Goal: Transaction & Acquisition: Purchase product/service

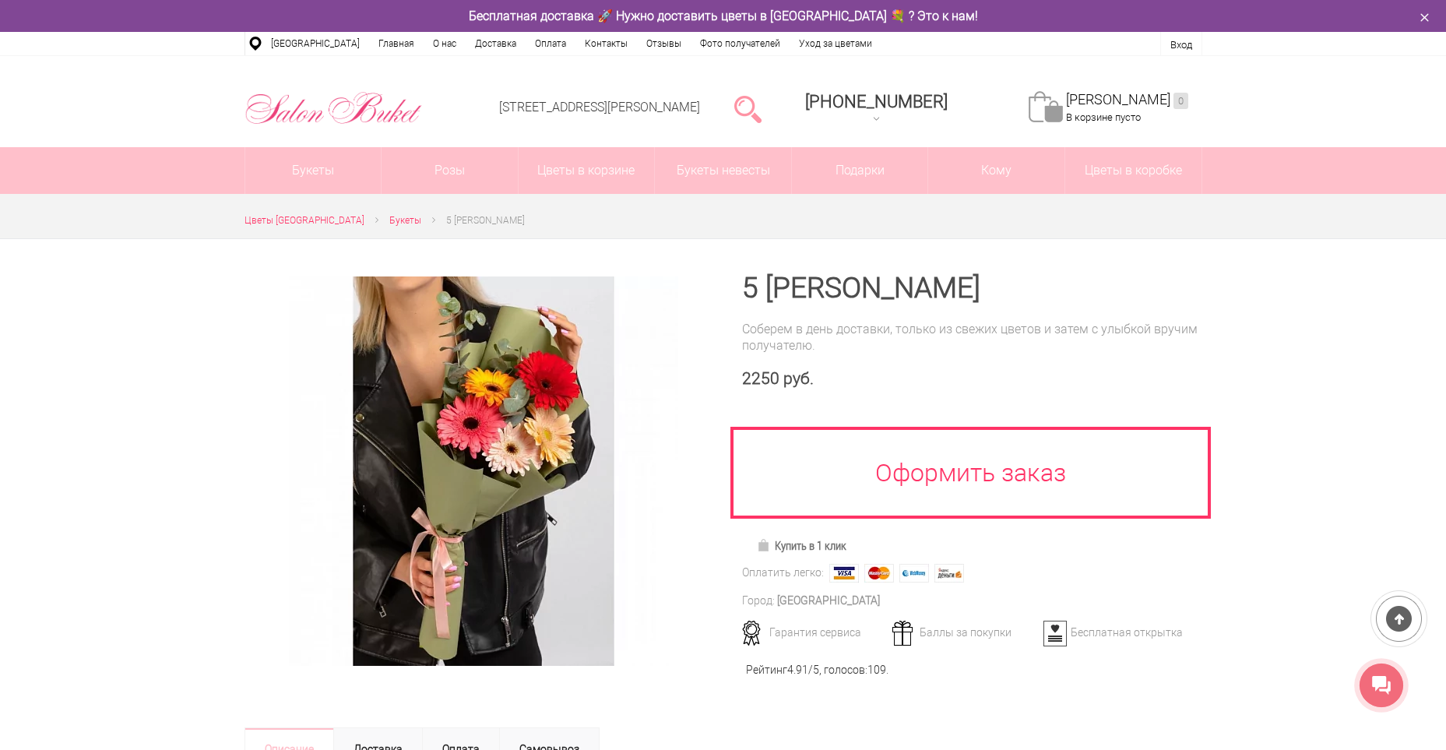
scroll to position [78, 0]
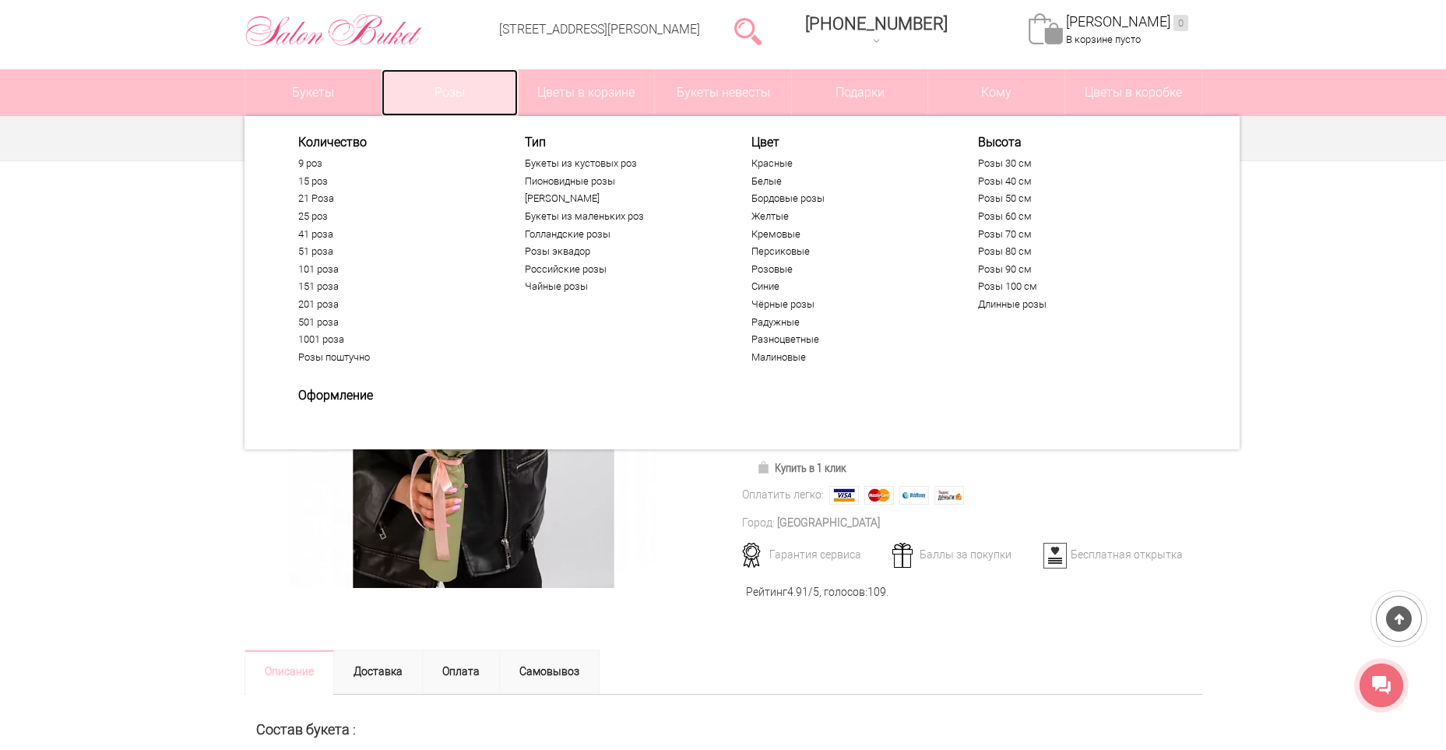
click at [442, 94] on link "Розы" at bounding box center [450, 92] width 136 height 47
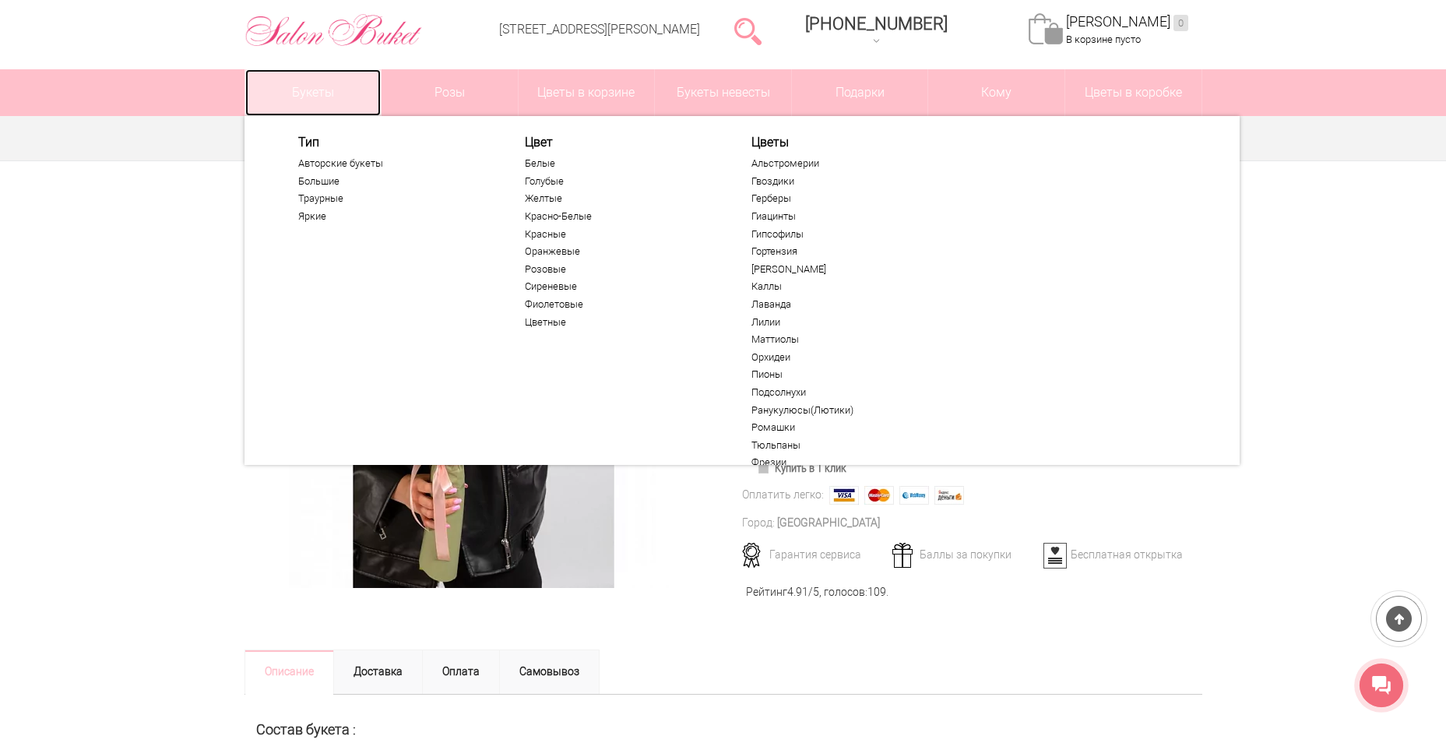
click at [350, 99] on link "Букеты" at bounding box center [313, 92] width 136 height 47
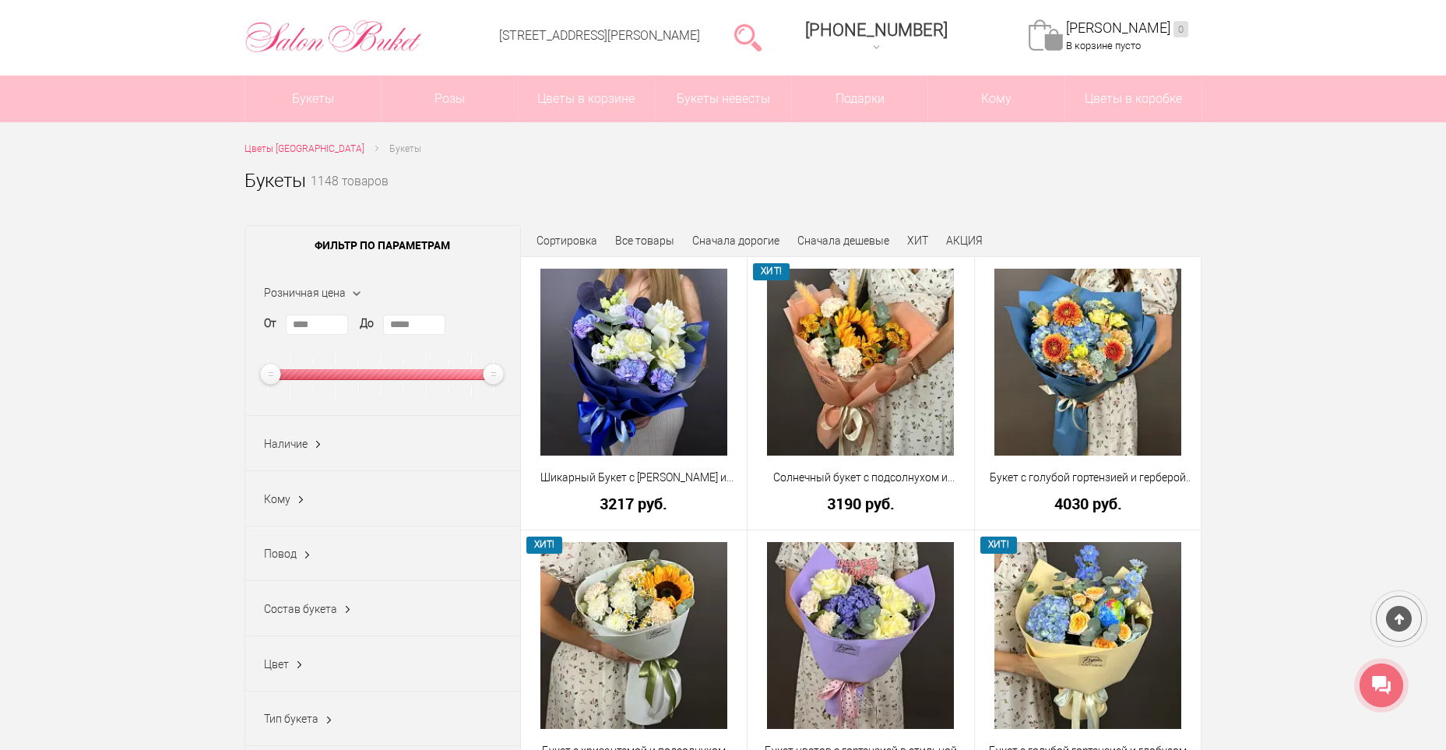
scroll to position [78, 0]
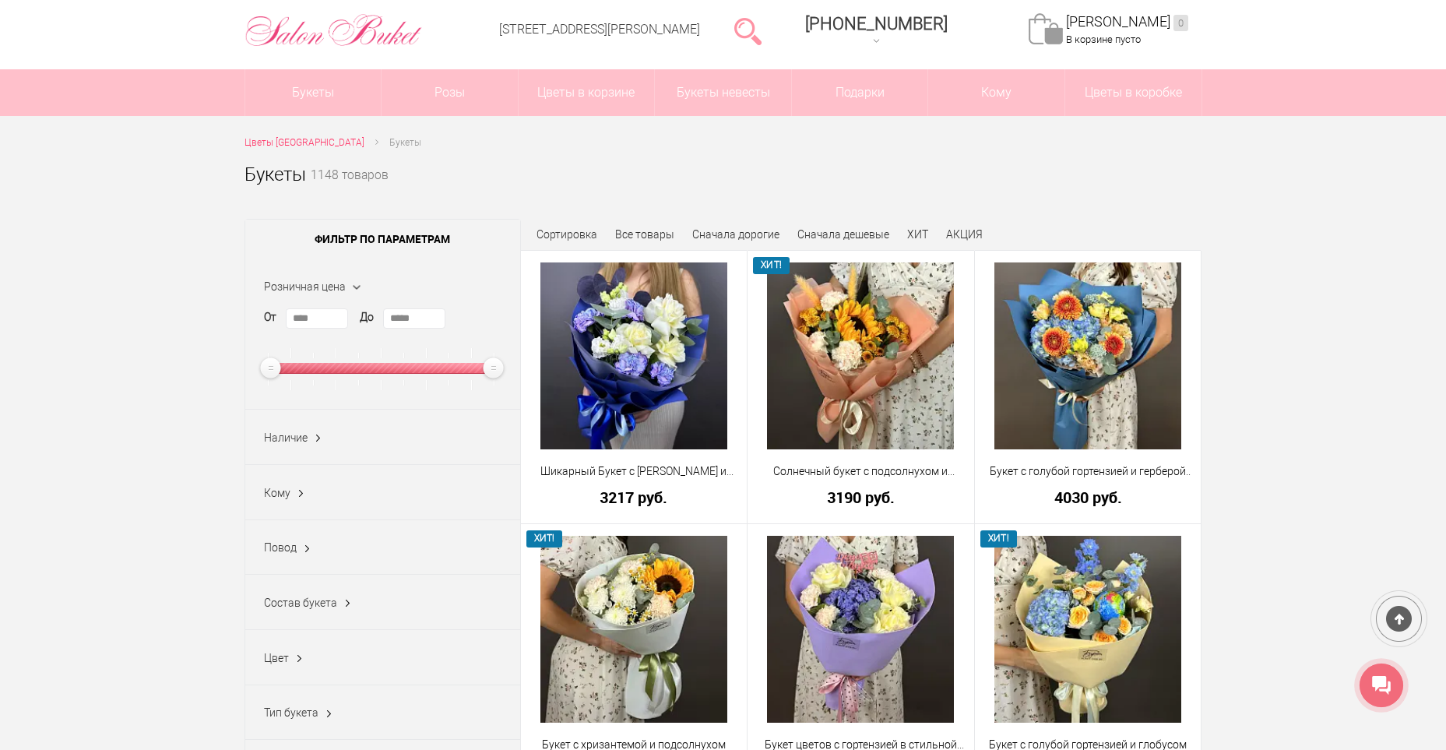
click at [283, 663] on span "Цвет" at bounding box center [276, 658] width 25 height 12
click at [295, 659] on ins at bounding box center [299, 659] width 20 height 16
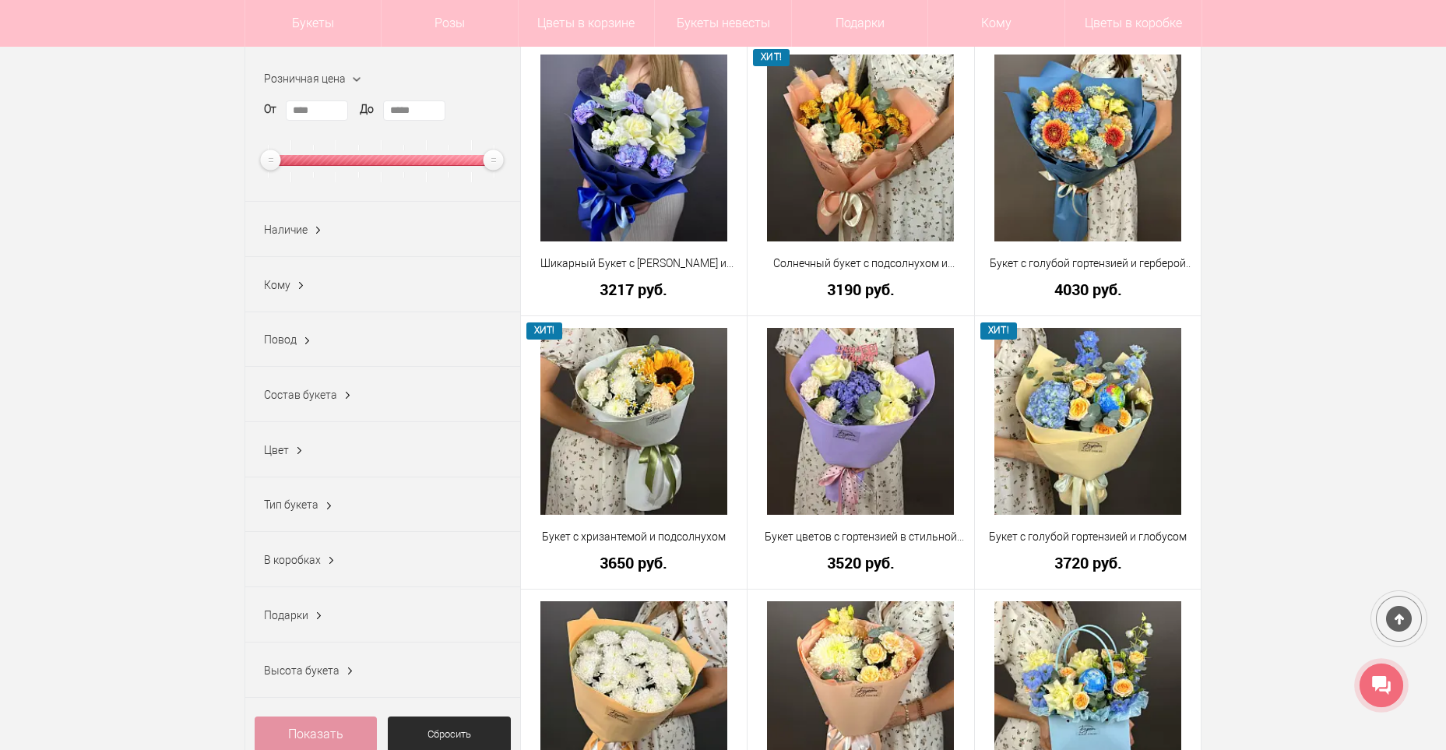
scroll to position [311, 0]
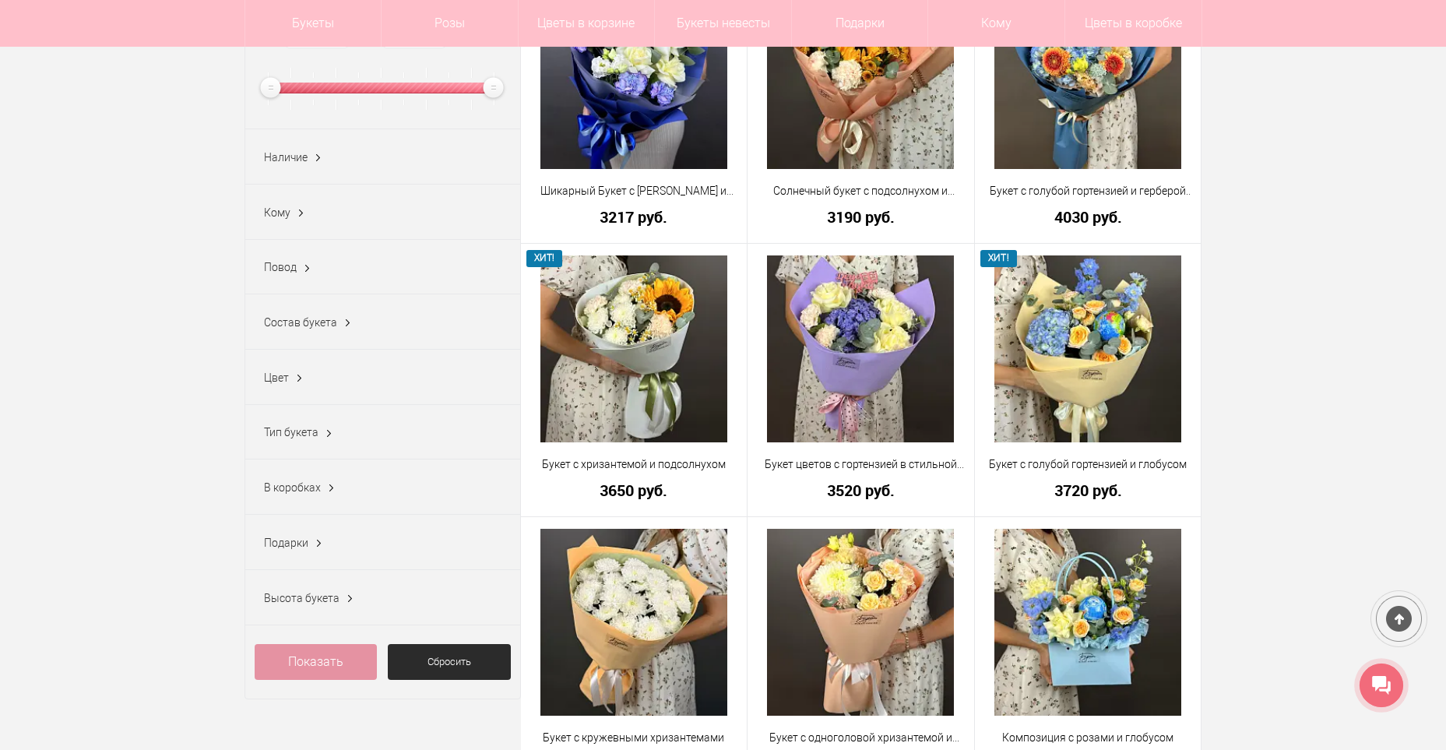
click at [318, 455] on div "Тип букета Авторские (323) Бизнес (85) Большие (55) Букет Дня (56) Гиганты (15)…" at bounding box center [382, 432] width 275 height 55
click at [318, 444] on div "Тип букета Авторские (323) Бизнес (85) Большие (55) Букет Дня (56) Гиганты (15)…" at bounding box center [382, 432] width 275 height 55
click at [329, 436] on ins at bounding box center [329, 434] width 16 height 20
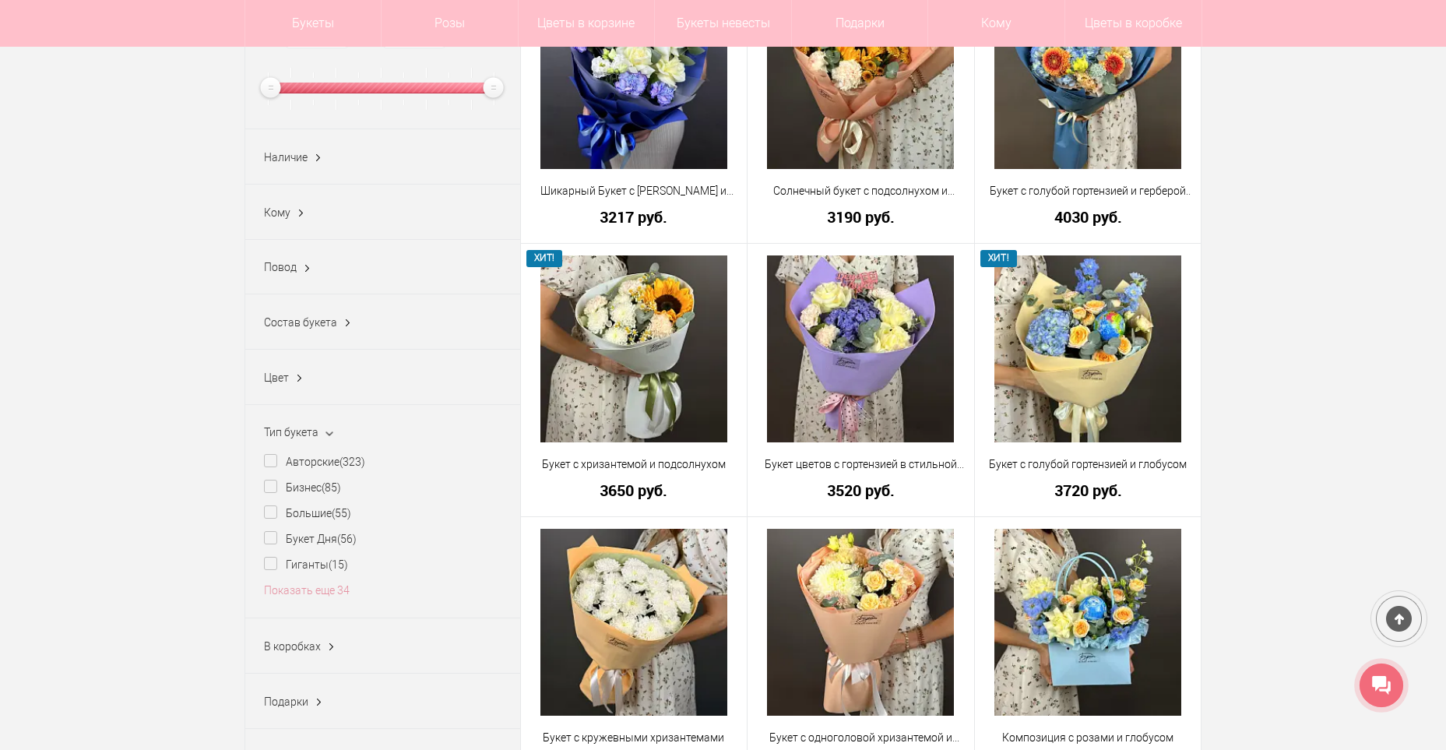
click at [329, 436] on ins at bounding box center [328, 433] width 20 height 16
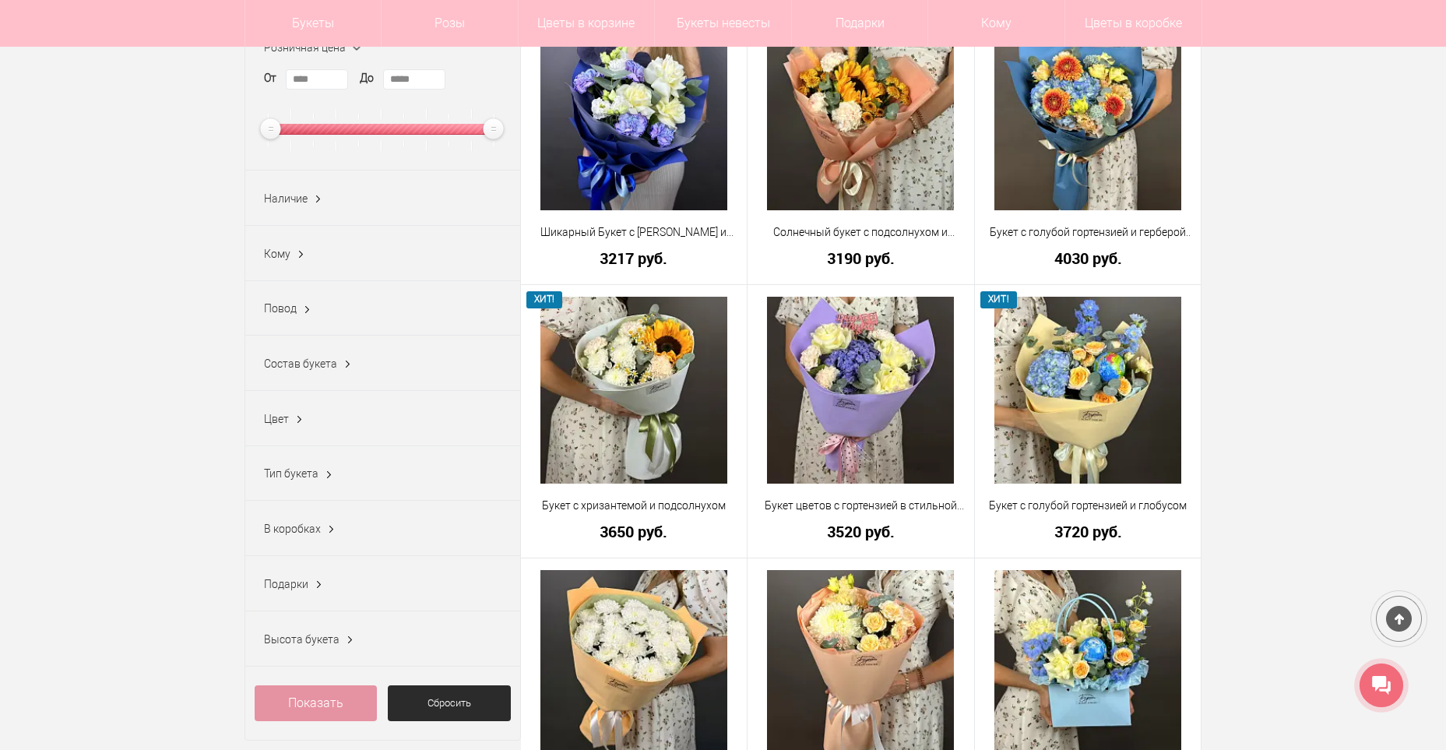
scroll to position [78, 0]
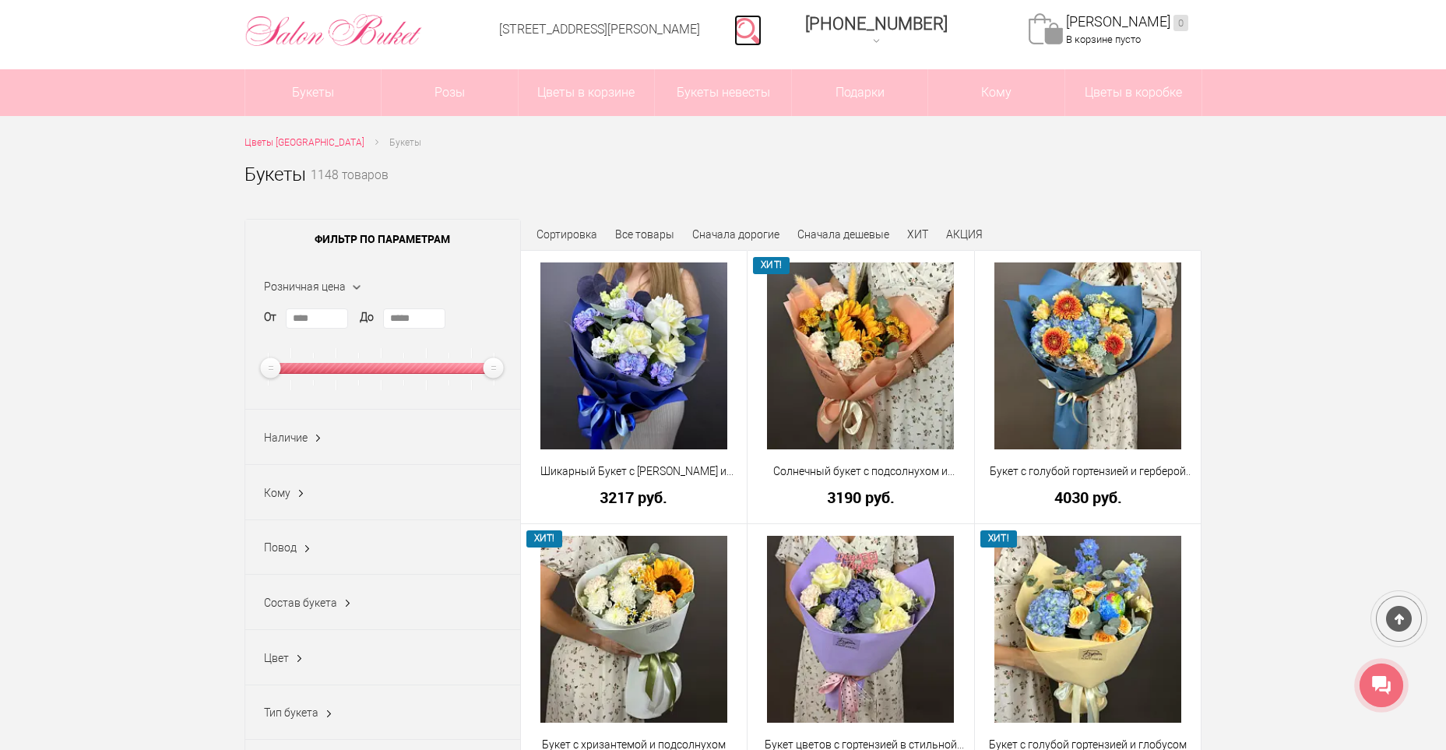
click at [761, 28] on link at bounding box center [747, 30] width 27 height 31
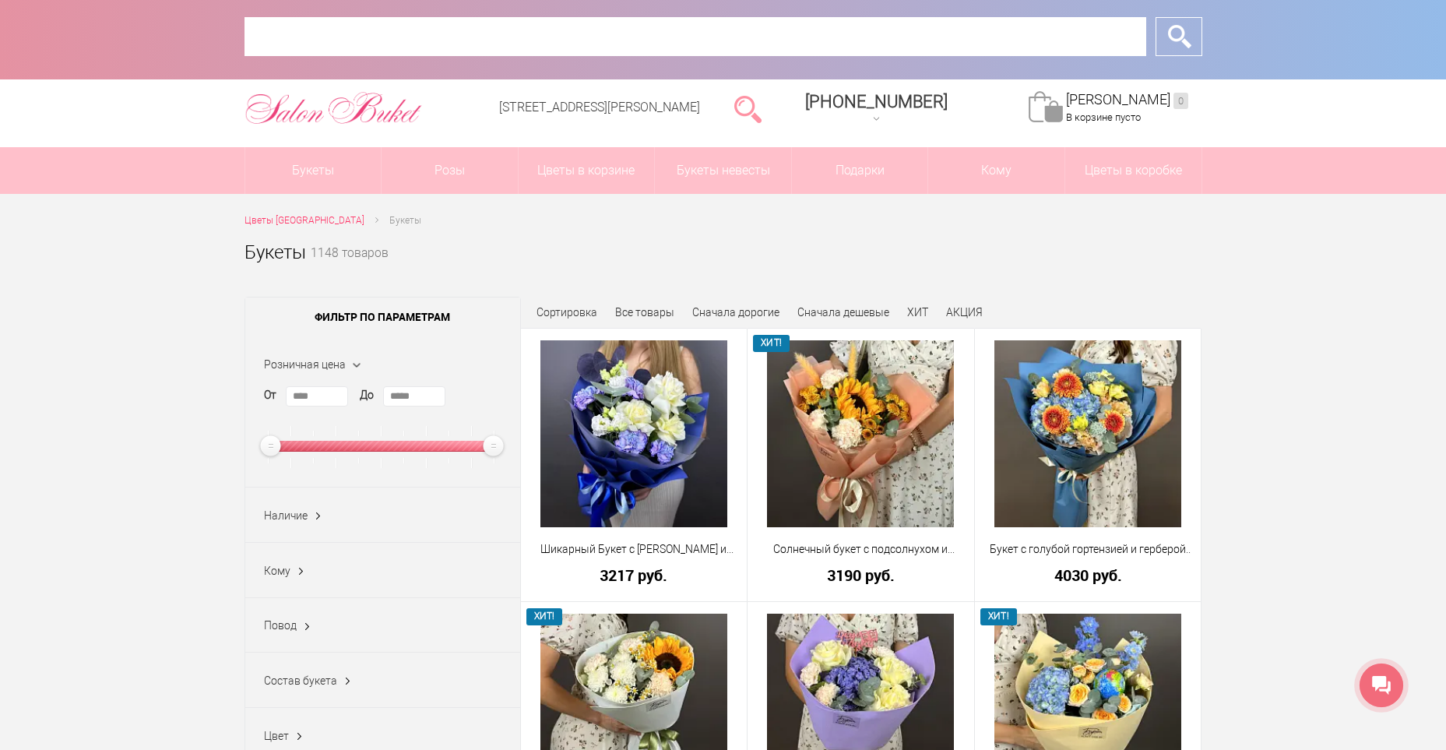
click at [669, 37] on input "text" at bounding box center [695, 36] width 902 height 39
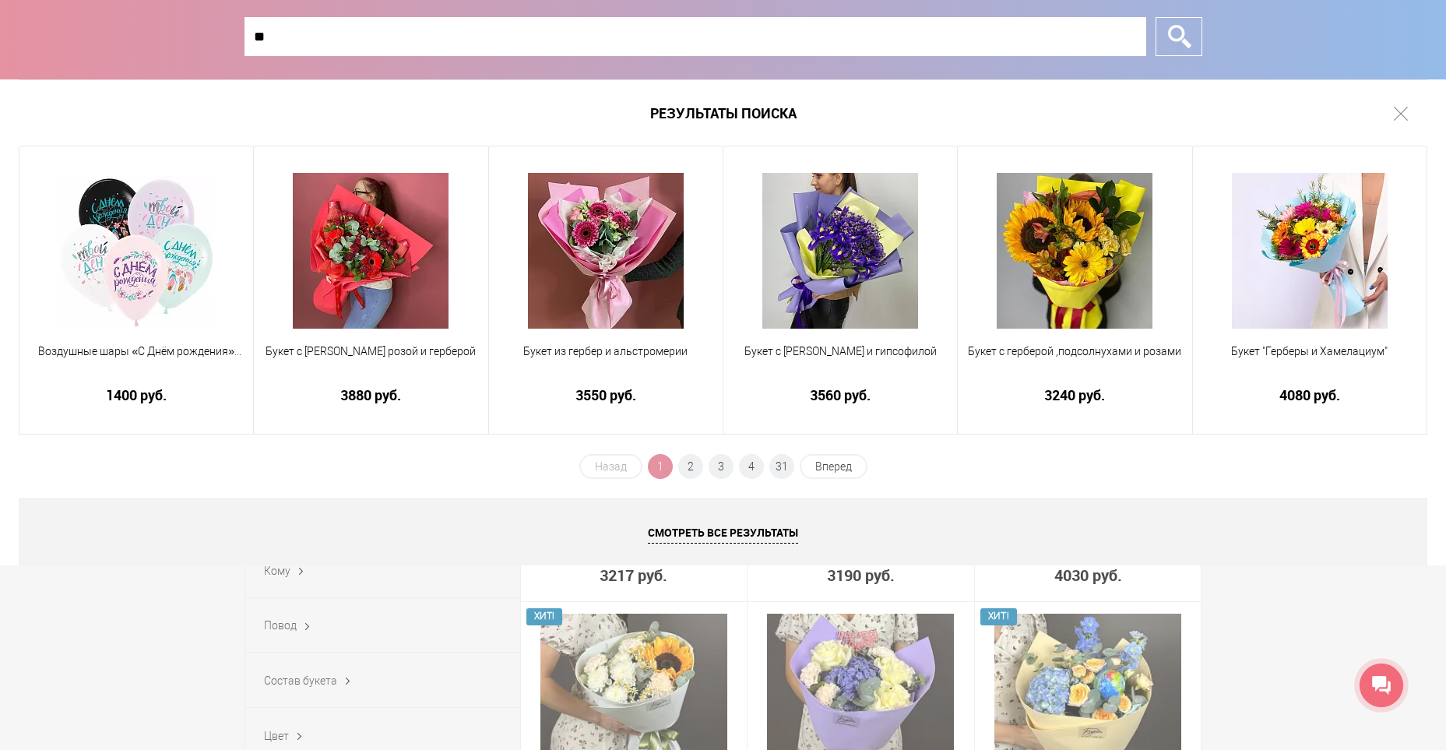
type input "*"
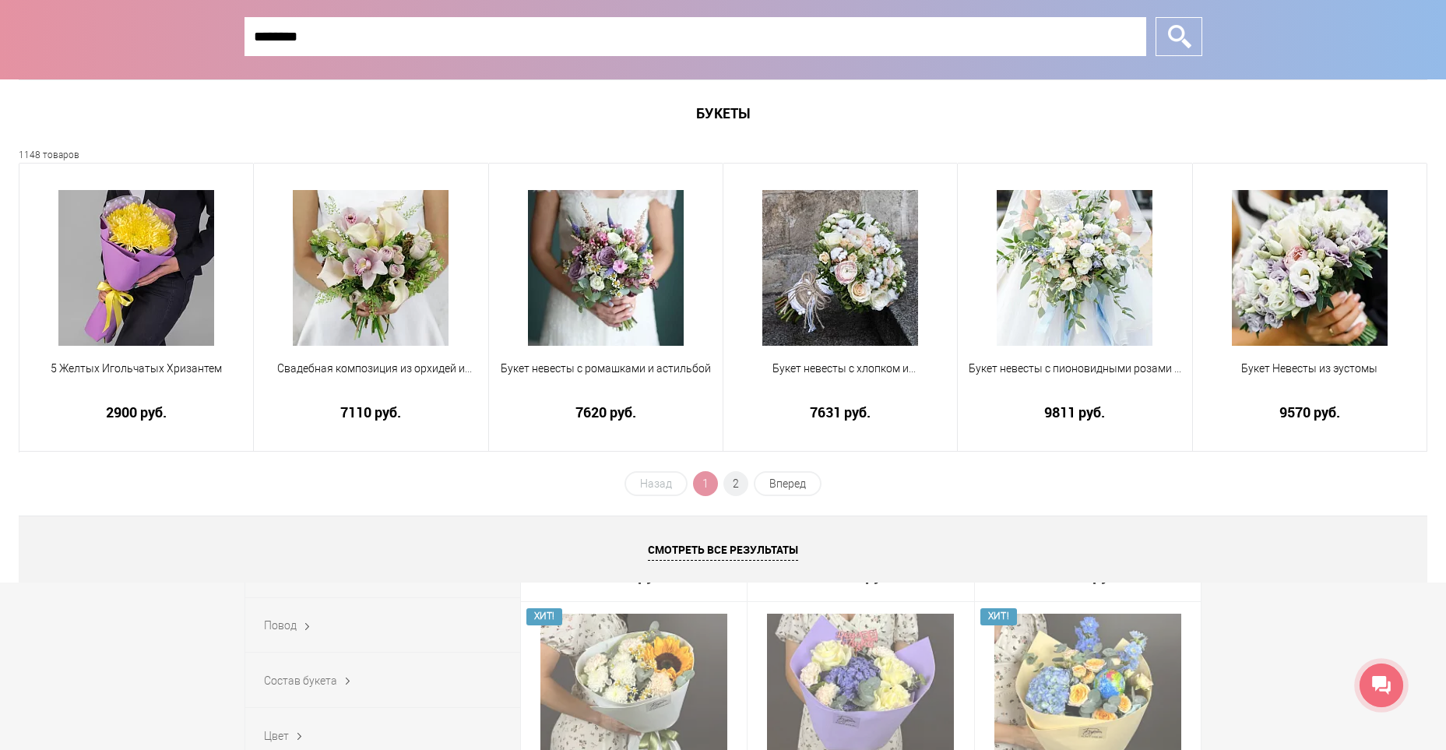
type input "********"
click at [1155, 17] on input "*" at bounding box center [1178, 36] width 47 height 39
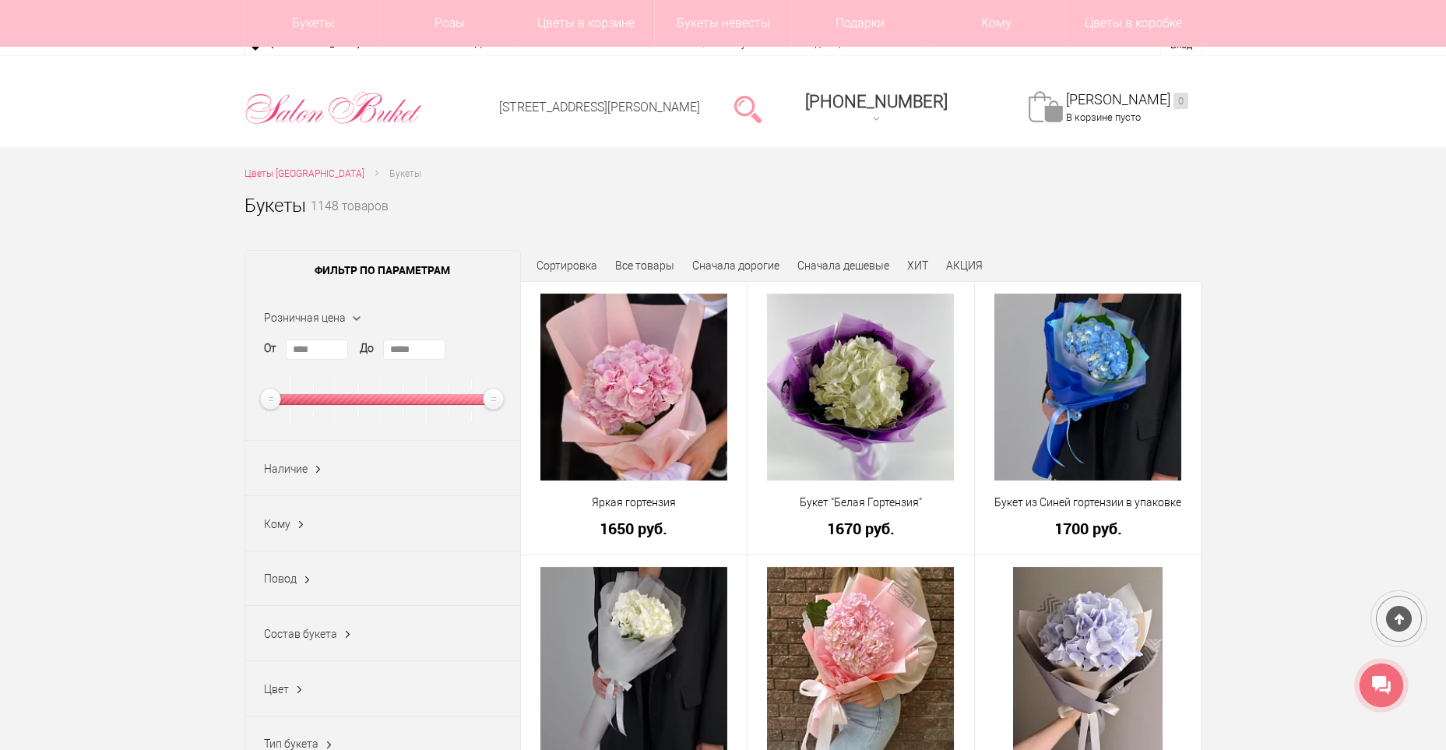
scroll to position [1402, 0]
